Goal: Task Accomplishment & Management: Complete application form

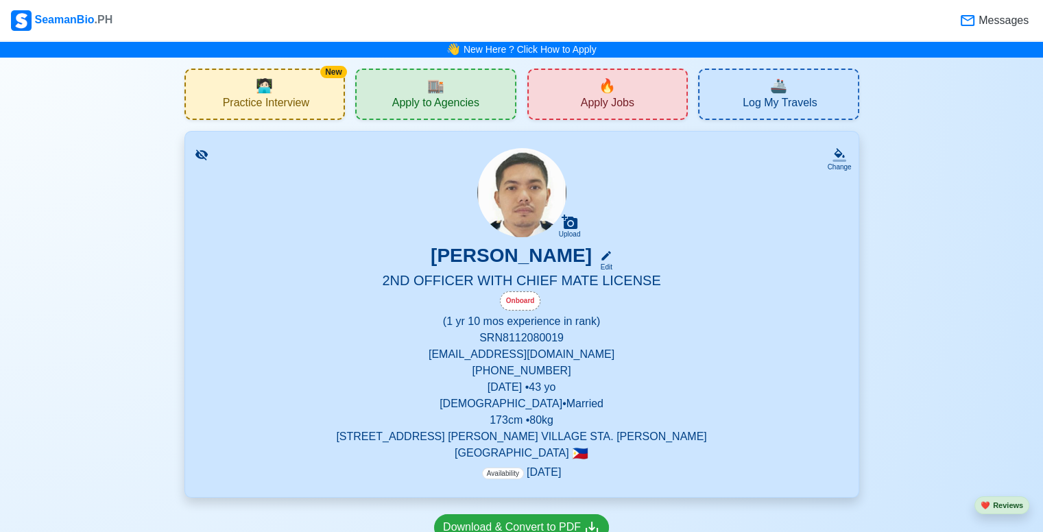
click at [636, 106] on div "🔥 Apply Jobs" at bounding box center [607, 94] width 161 height 51
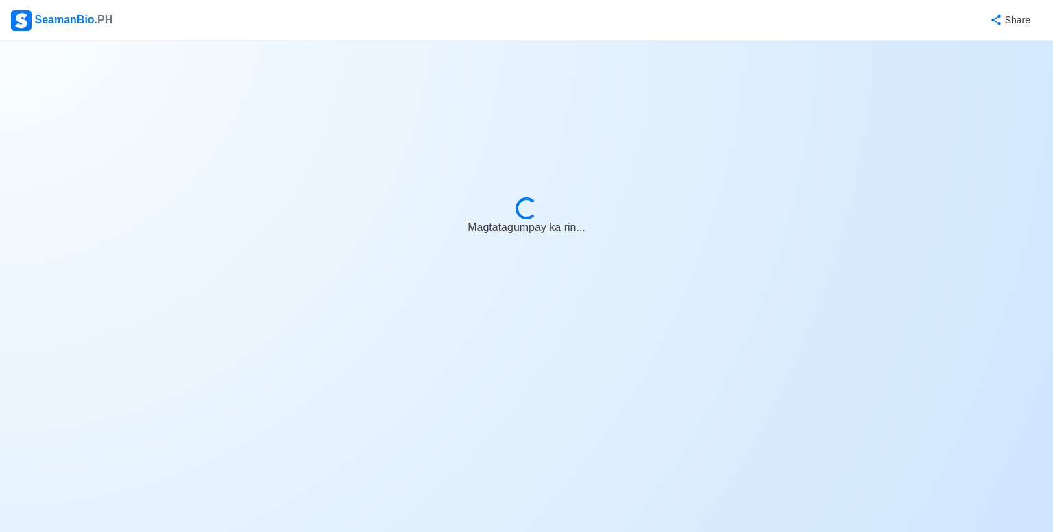
select select "2nd Officer"
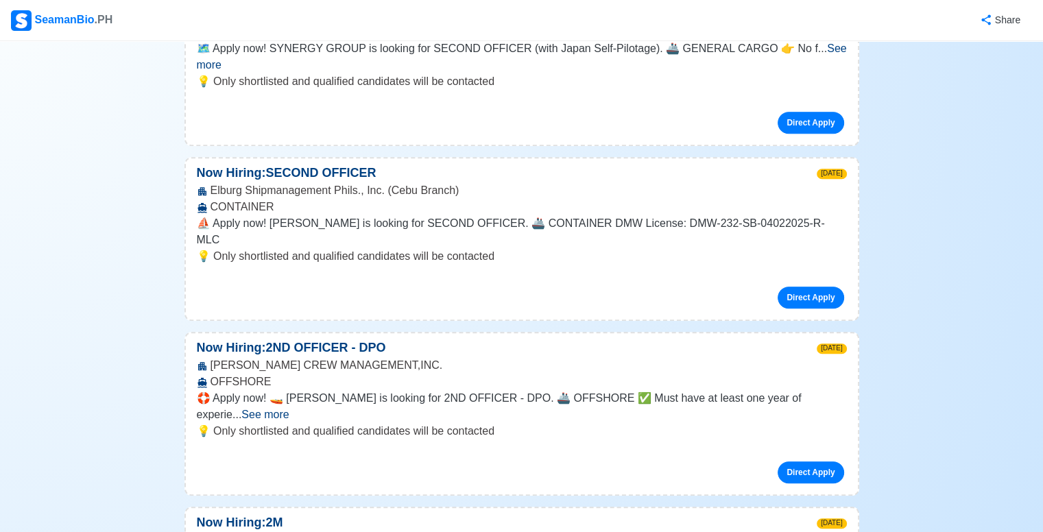
scroll to position [960, 0]
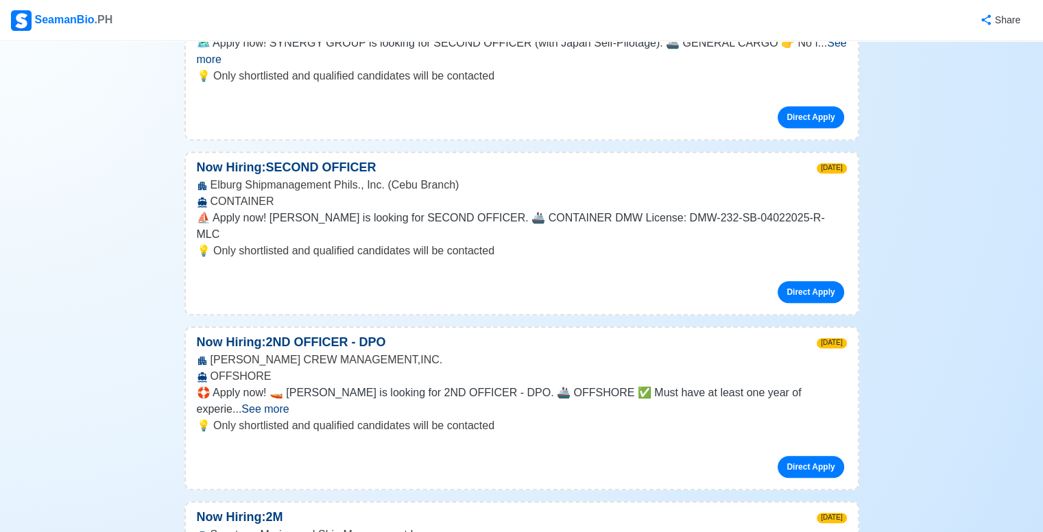
click at [289, 403] on span "See more" at bounding box center [264, 409] width 47 height 12
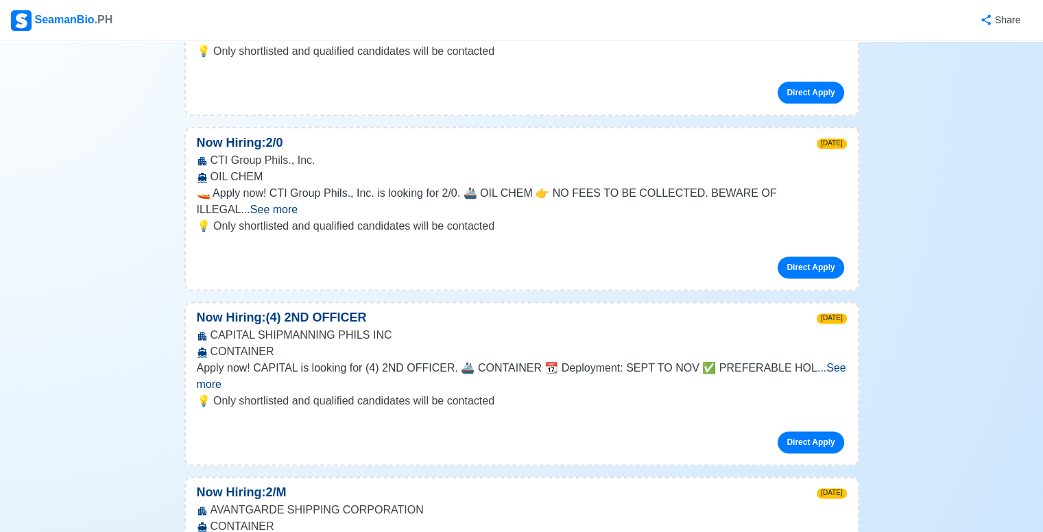
scroll to position [2194, 0]
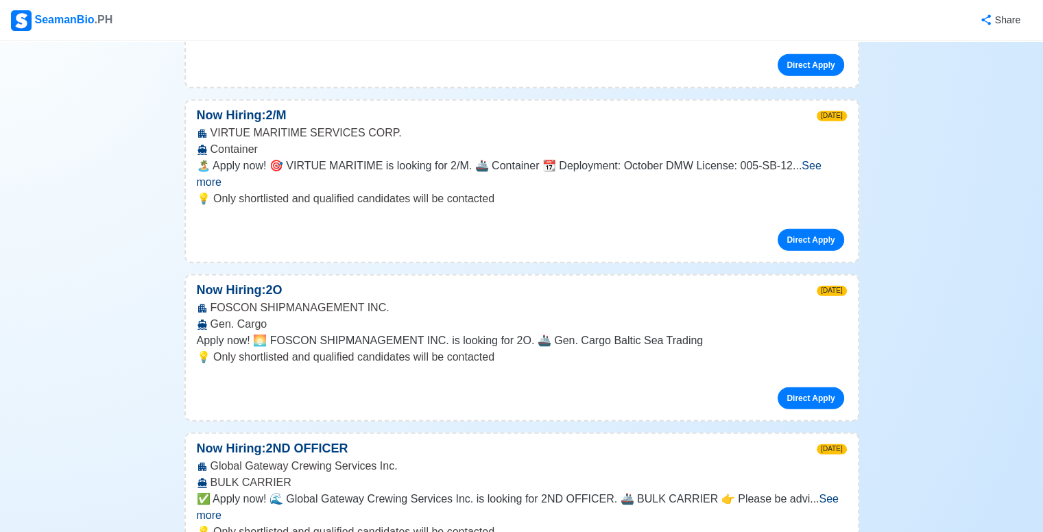
scroll to position [3360, 0]
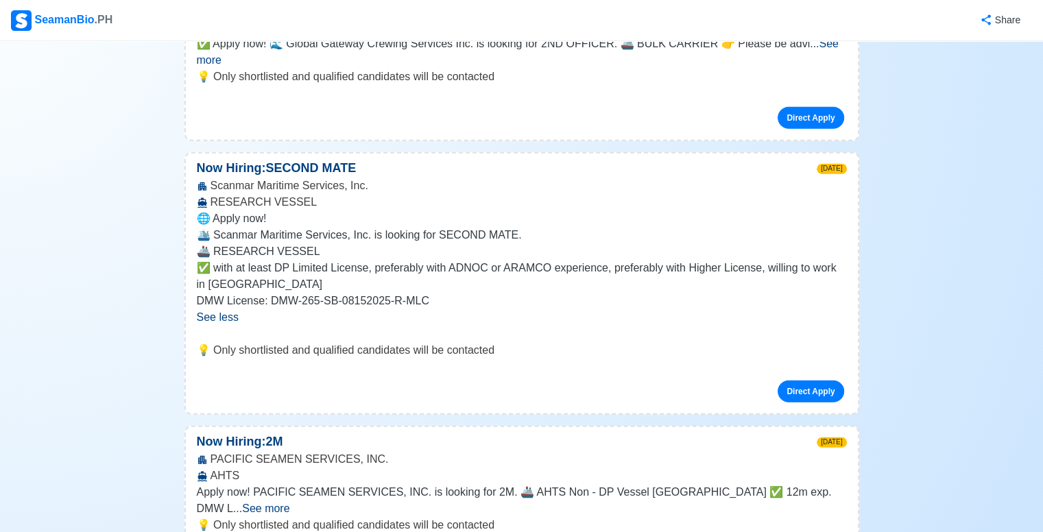
scroll to position [3771, 0]
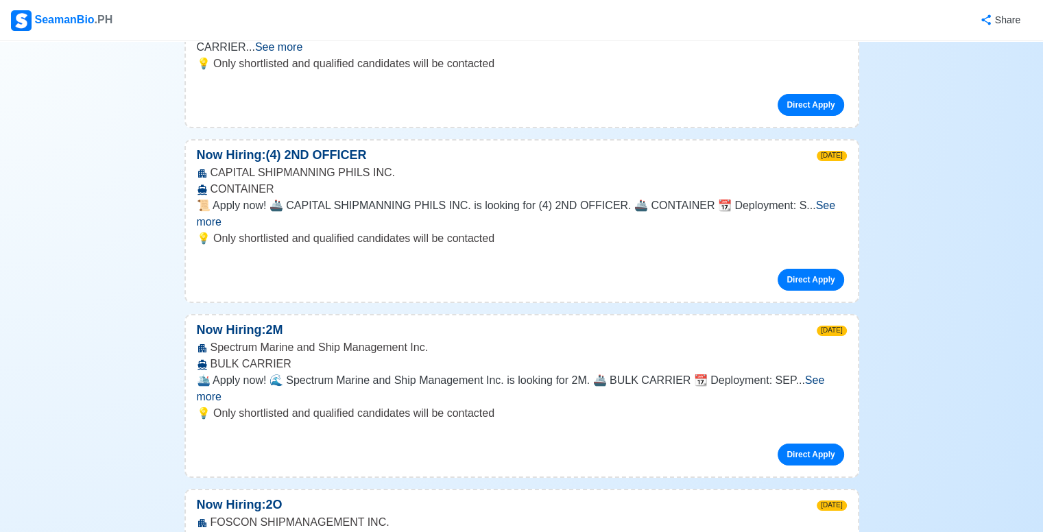
scroll to position [4799, 0]
